Goal: Transaction & Acquisition: Download file/media

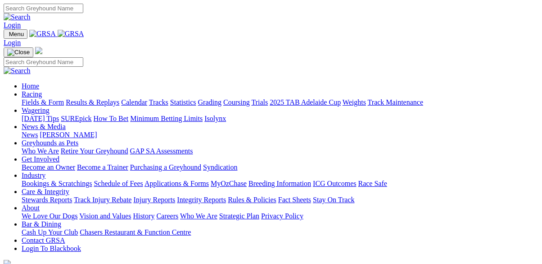
scroll to position [208, 0]
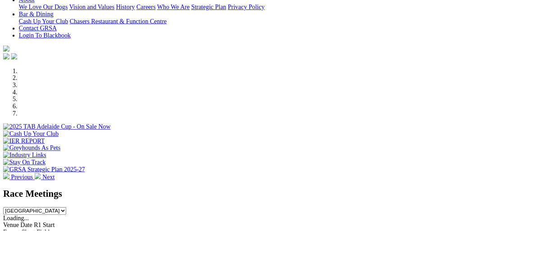
select select "WA"
click at [76, 237] on select "[GEOGRAPHIC_DATA] [GEOGRAPHIC_DATA] [GEOGRAPHIC_DATA] [GEOGRAPHIC_DATA] [GEOGRA…" at bounding box center [40, 241] width 73 height 9
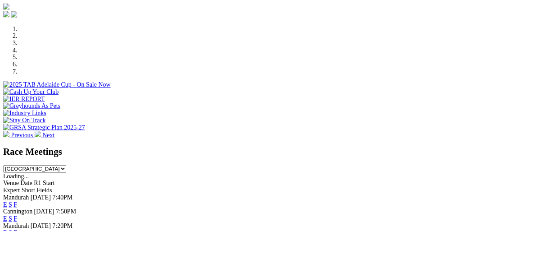
scroll to position [257, 0]
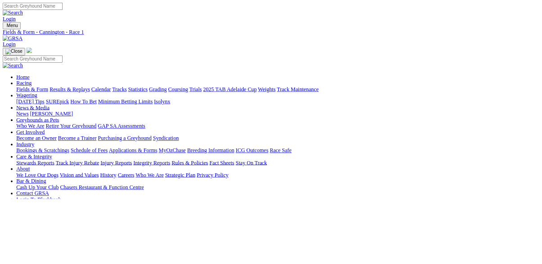
click at [386, 118] on link "PDF" at bounding box center [379, 114] width 13 height 8
